Goal: Submit feedback/report problem

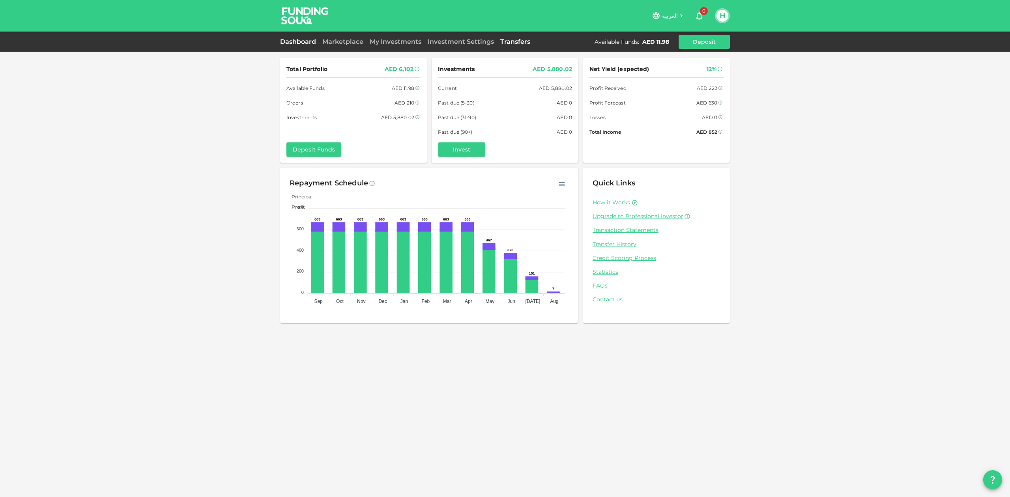
click at [518, 42] on link "Transfers" at bounding box center [515, 41] width 36 height 7
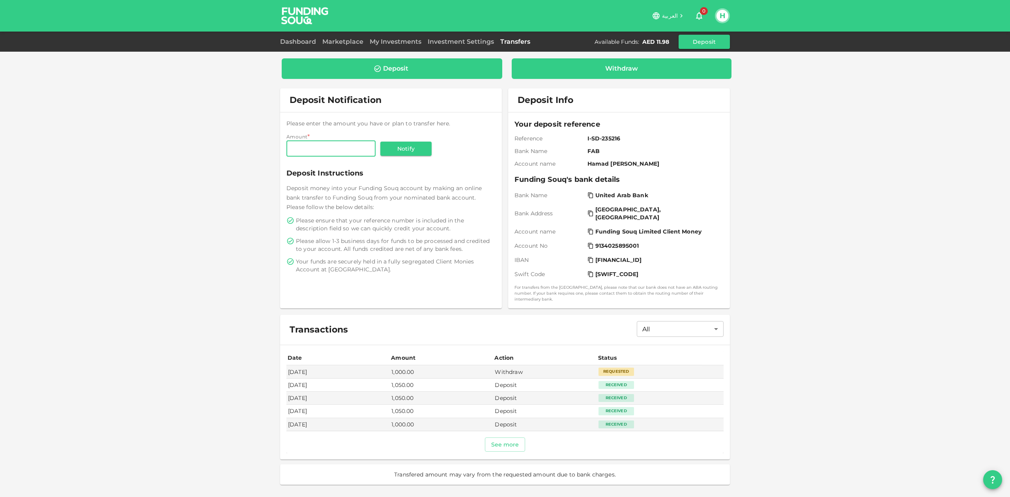
click at [599, 75] on div "Withdraw" at bounding box center [622, 68] width 220 height 21
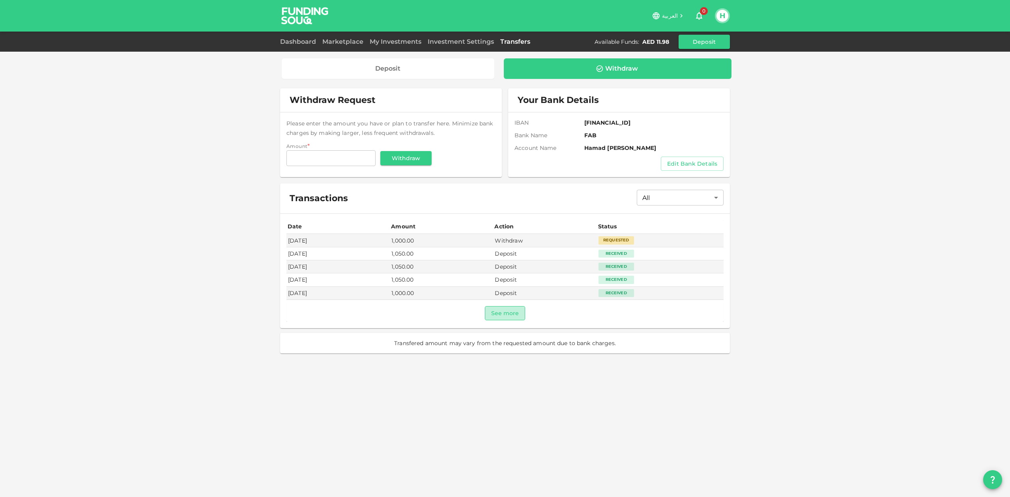
click at [504, 314] on button "See more" at bounding box center [505, 313] width 41 height 14
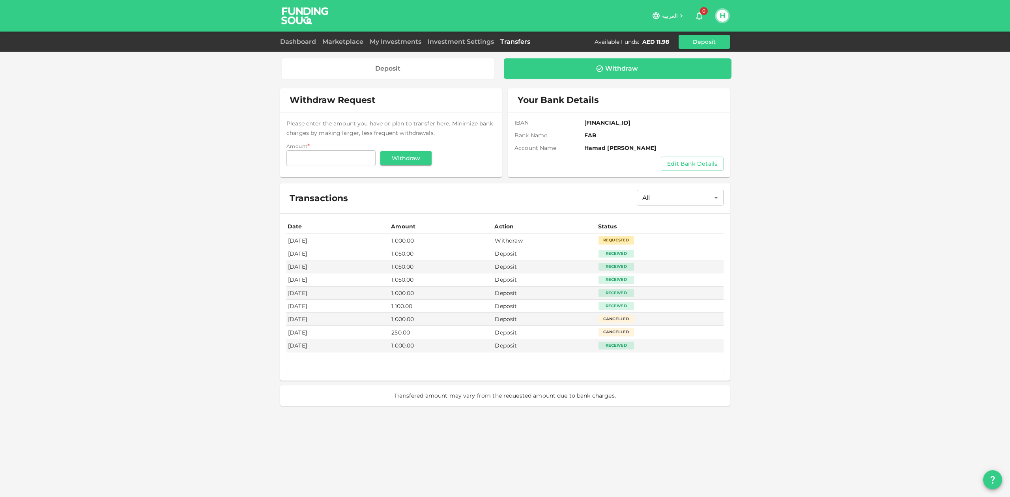
click at [318, 241] on td "[DATE]" at bounding box center [337, 240] width 103 height 13
click at [615, 244] on div "Requested" at bounding box center [617, 240] width 36 height 8
click at [344, 159] on input "Amount" at bounding box center [330, 158] width 89 height 16
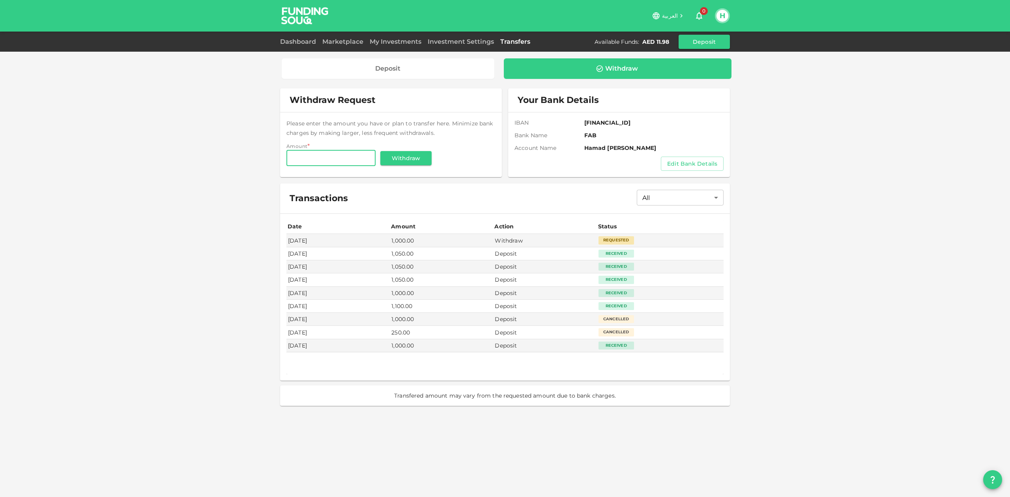
type input "1,000"
click at [991, 481] on icon "question" at bounding box center [992, 479] width 9 height 9
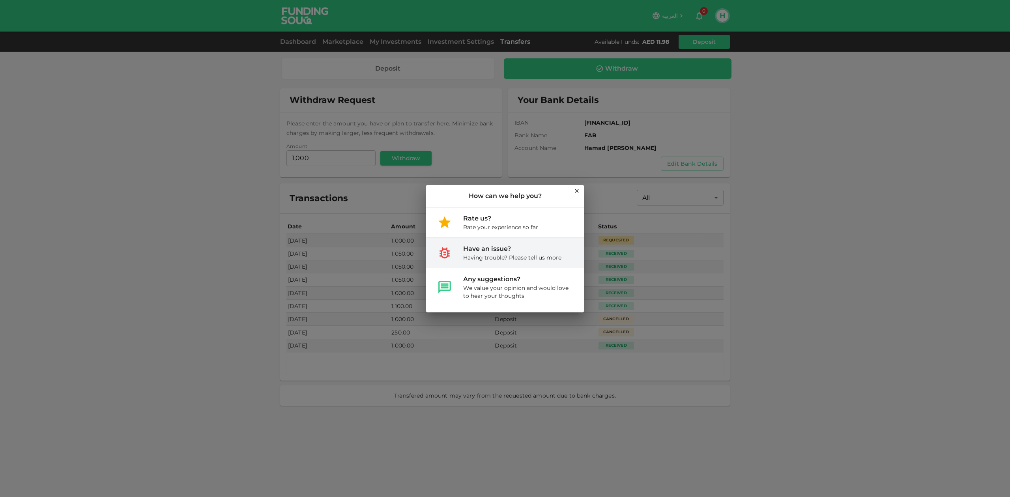
click at [522, 259] on div "Having trouble? Please tell us more" at bounding box center [512, 258] width 98 height 8
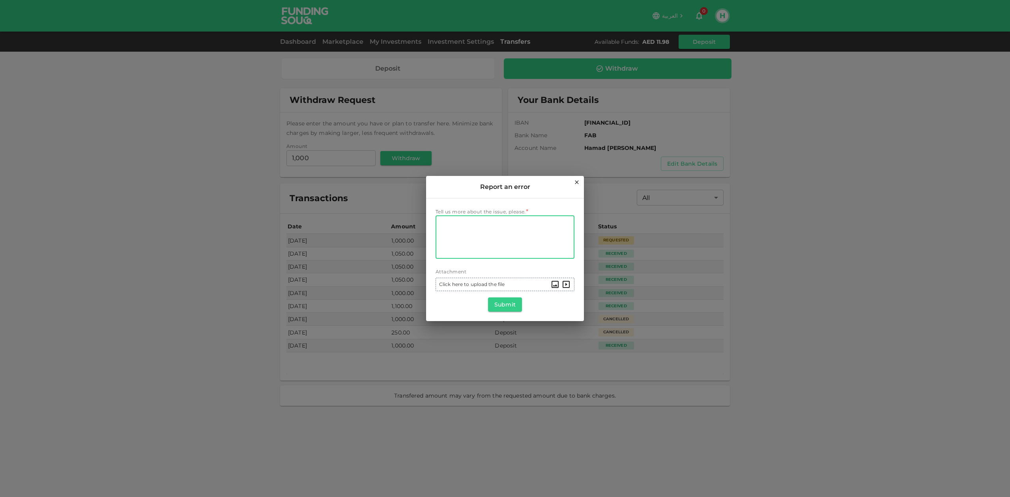
click at [464, 232] on textarea "Tell us more about the issue, please." at bounding box center [505, 237] width 128 height 36
click at [528, 224] on textarea "i did a transfer from my accound in funding souq till now not arrived to my ban…" at bounding box center [505, 237] width 128 height 36
click at [546, 225] on textarea "i did a transfer from my accound in funding souq till now not arrived to my ban…" at bounding box center [505, 237] width 128 height 36
click at [477, 234] on textarea "i did a transfer from my account in funding souq till now not arrived to my ban…" at bounding box center [505, 237] width 128 height 36
click at [471, 247] on textarea "i did a transfer from my account in funding souq till now not arrived to my ban…" at bounding box center [505, 237] width 128 height 36
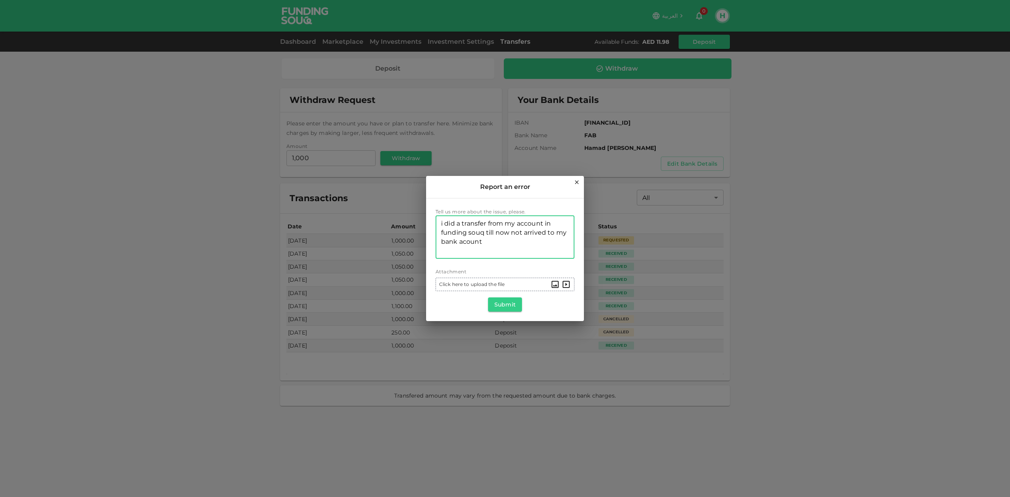
click at [473, 244] on textarea "i did a transfer from my account in funding souq till now not arrived to my ban…" at bounding box center [505, 237] width 128 height 36
type textarea "i did a transfer from my account in funding souq till now not arrived to my ban…"
click at [508, 305] on button "Submit" at bounding box center [505, 304] width 34 height 14
